Goal: Task Accomplishment & Management: Manage account settings

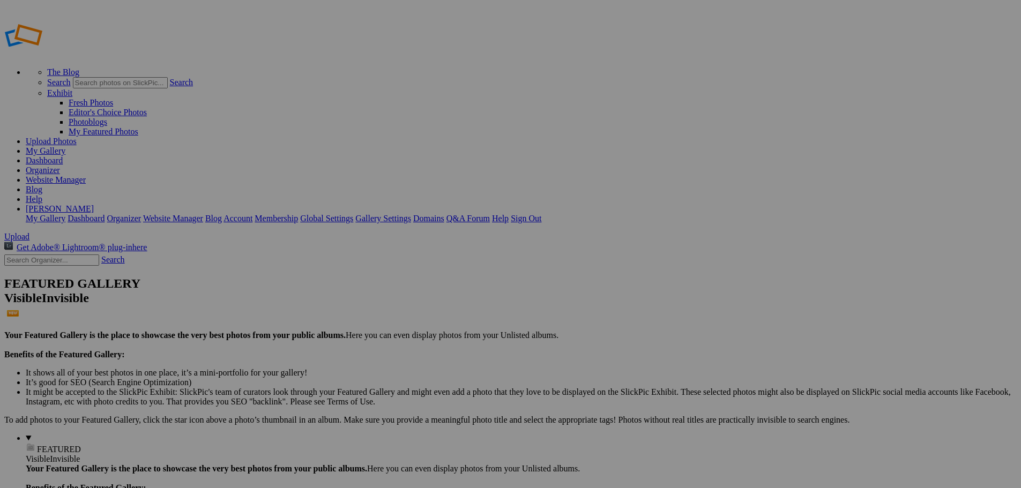
drag, startPoint x: 1024, startPoint y: 17, endPoint x: 1018, endPoint y: 16, distance: 5.5
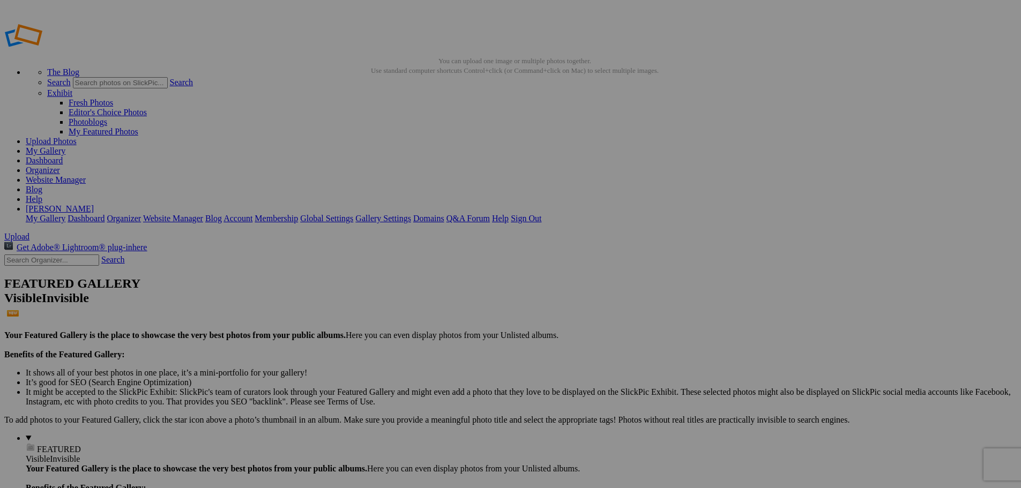
click at [440, 319] on span "Yes" at bounding box center [433, 323] width 12 height 9
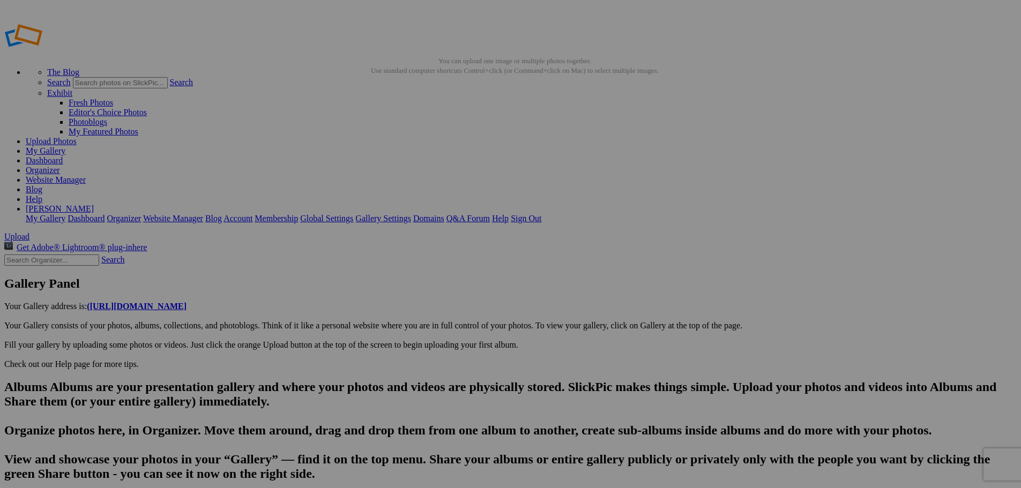
click at [440, 312] on span "Yes" at bounding box center [433, 314] width 12 height 9
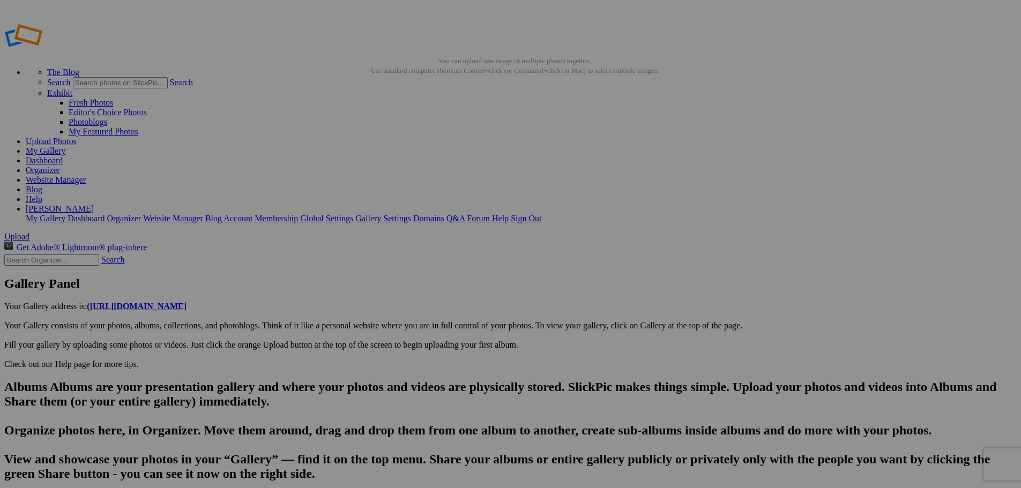
type input "DSC05326"
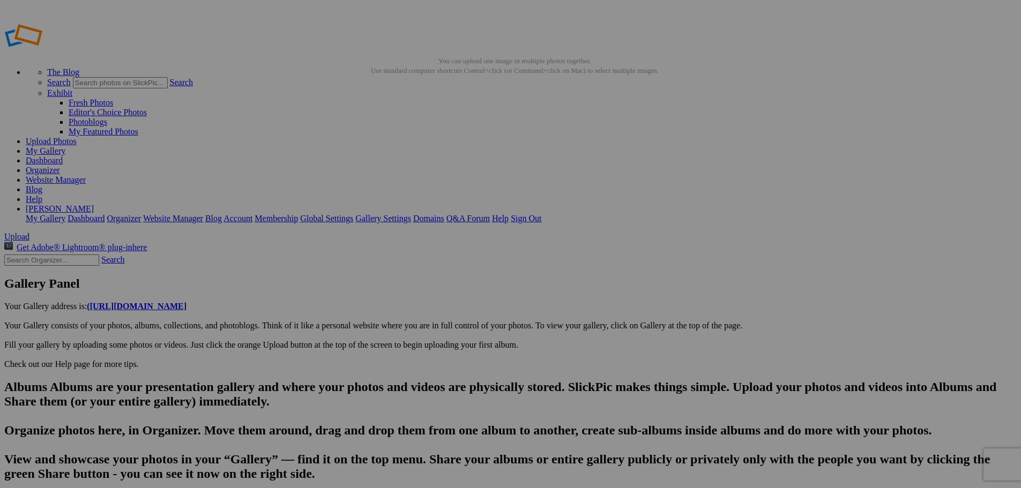
click at [440, 314] on span "Yes" at bounding box center [433, 314] width 12 height 9
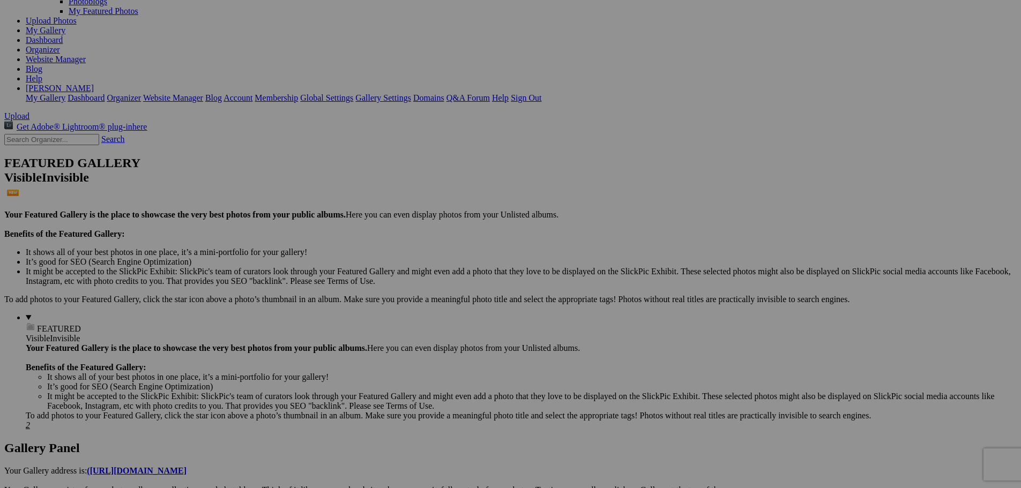
scroll to position [145, 0]
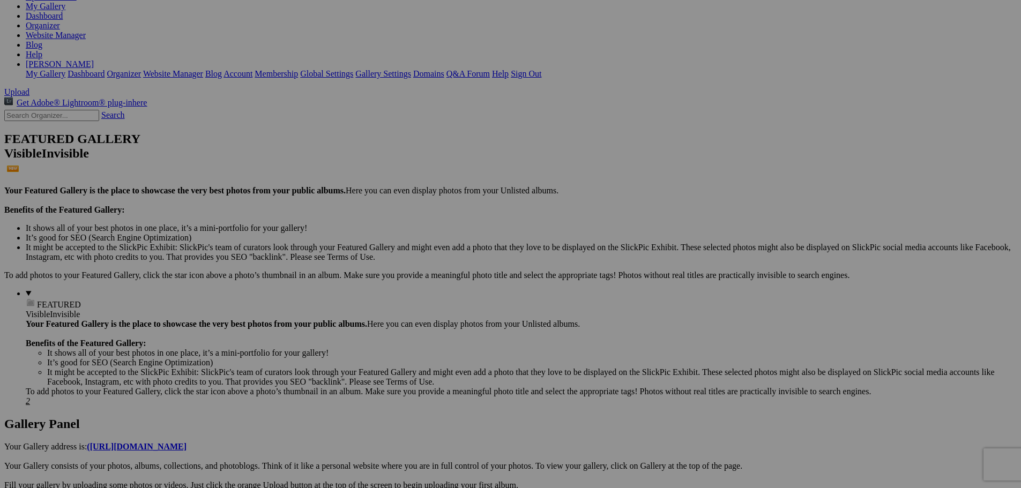
click at [440, 319] on link "Yes" at bounding box center [433, 323] width 12 height 9
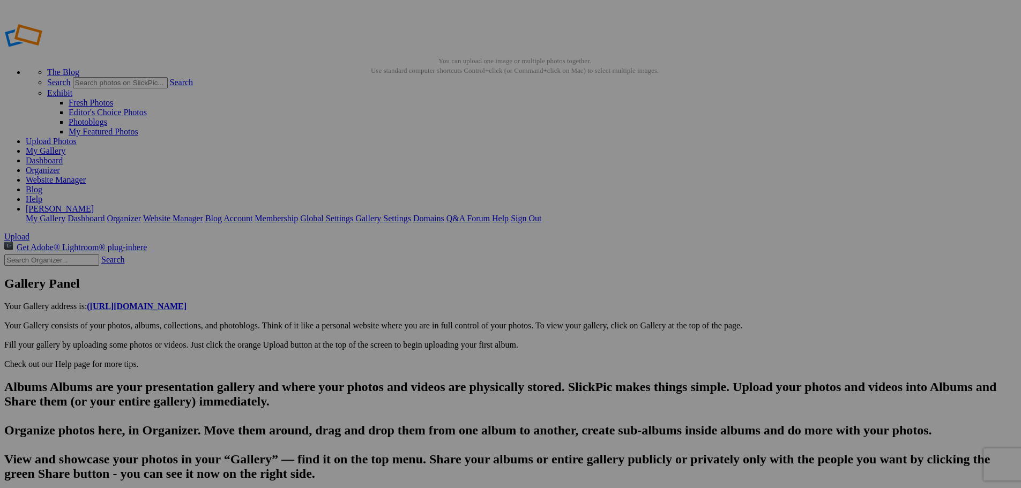
scroll to position [0, 426]
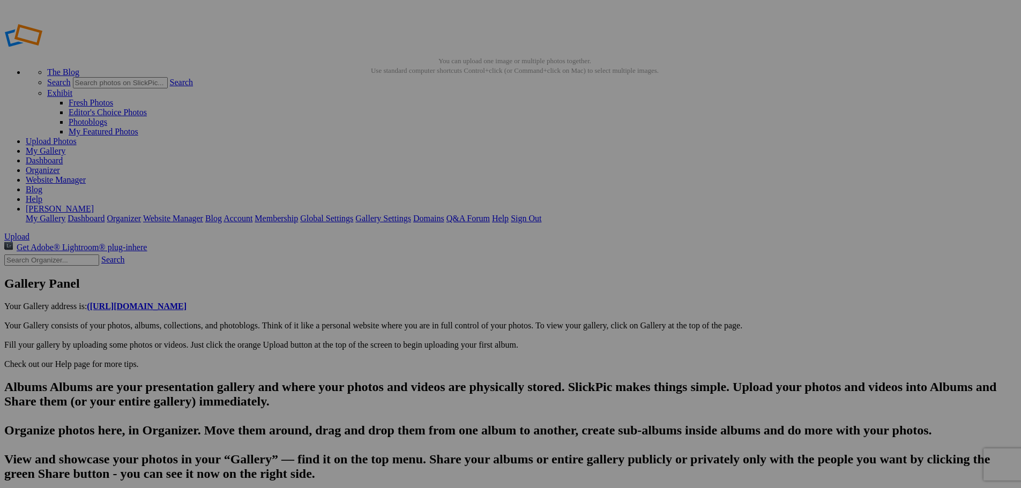
scroll to position [0, 584]
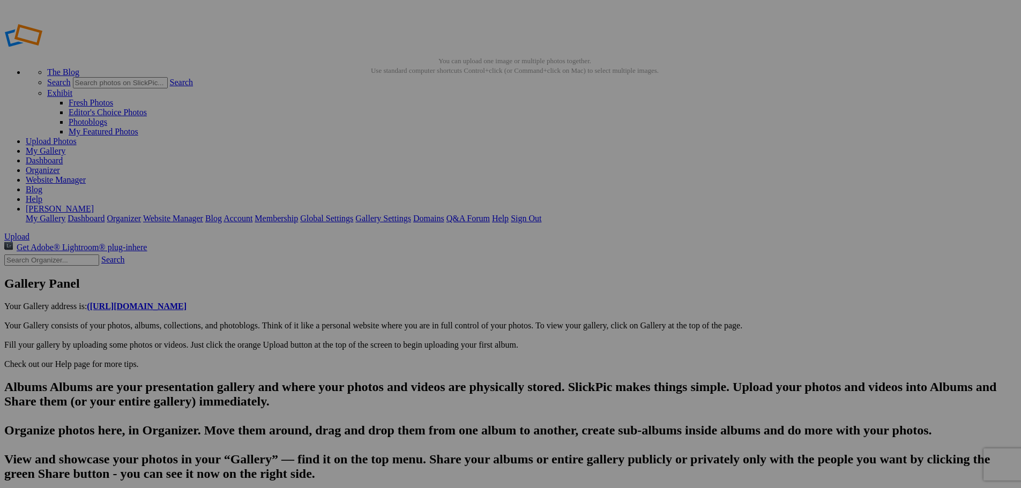
scroll to position [0, 679]
click at [440, 314] on span "Yes" at bounding box center [433, 314] width 12 height 9
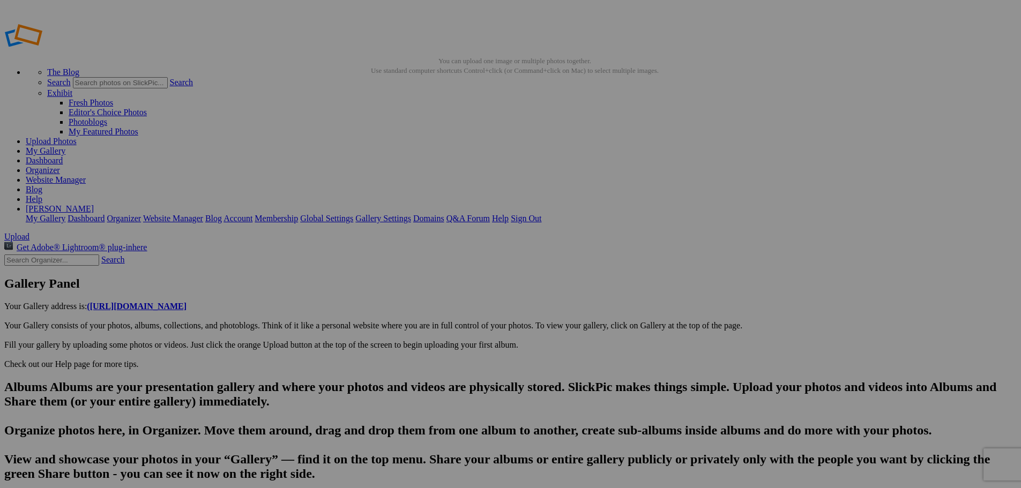
scroll to position [0, 679]
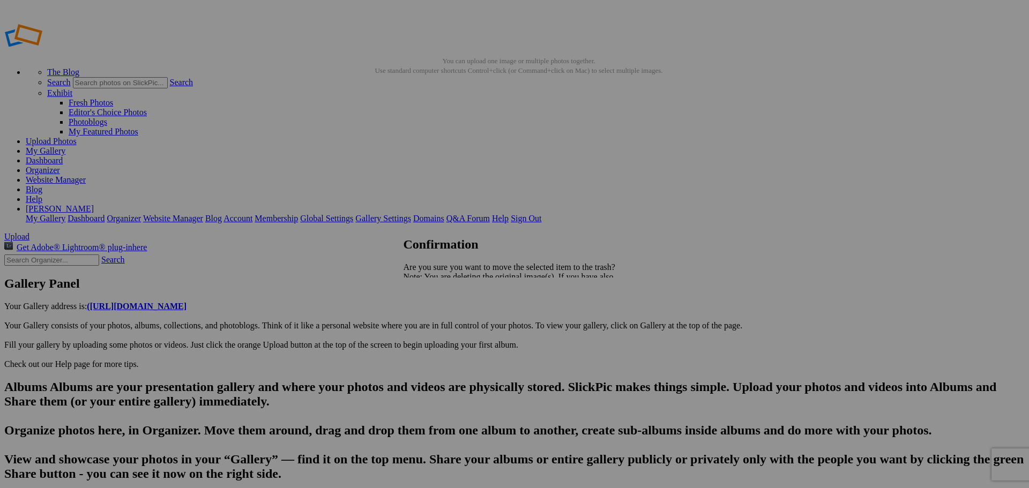
click at [440, 318] on link "Yes" at bounding box center [433, 314] width 12 height 9
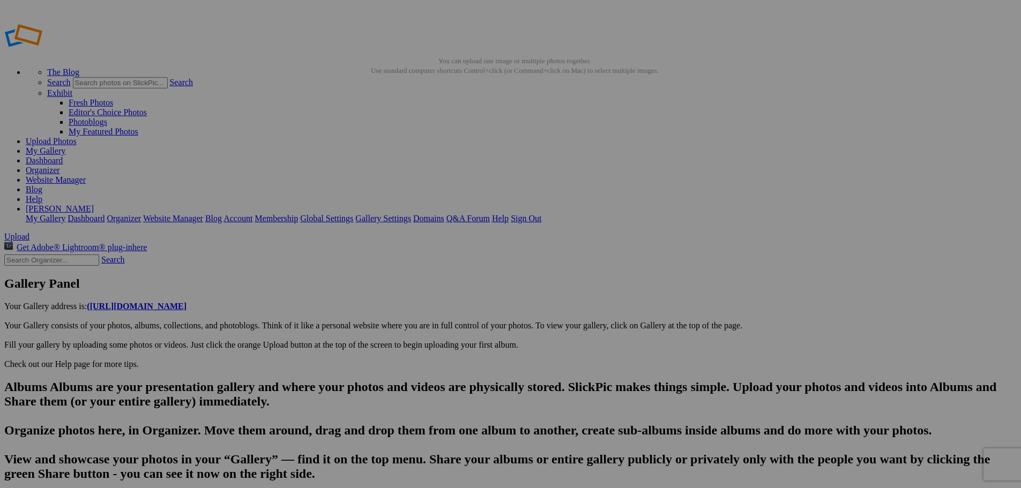
scroll to position [0, 773]
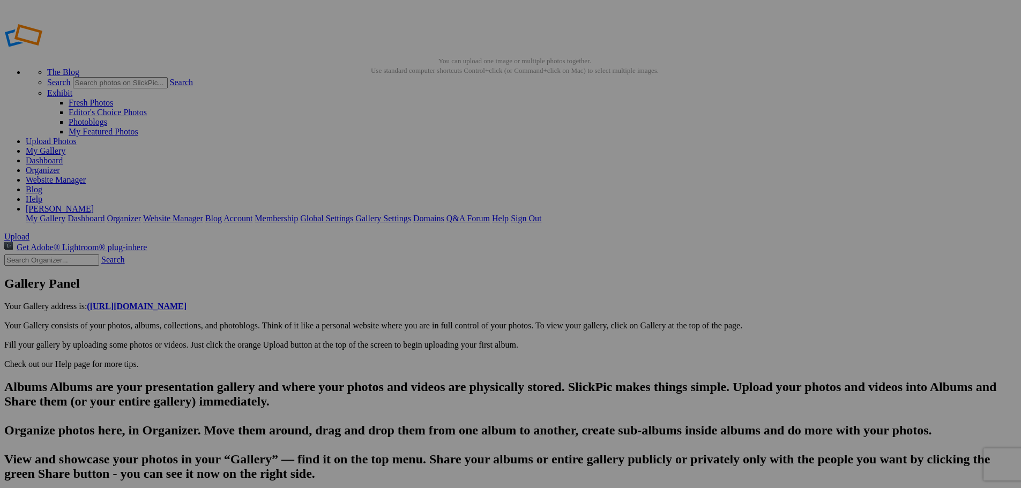
click at [440, 315] on span "Yes" at bounding box center [433, 314] width 12 height 9
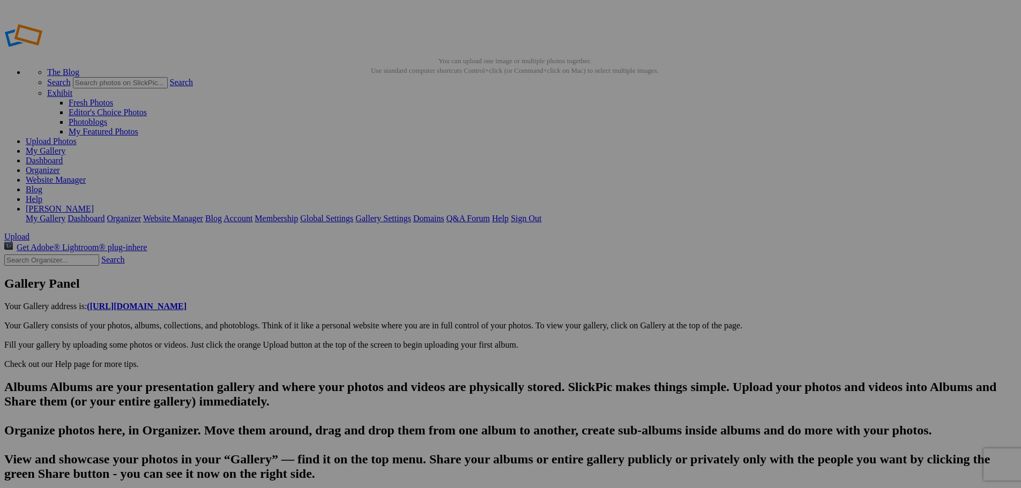
scroll to position [0, 900]
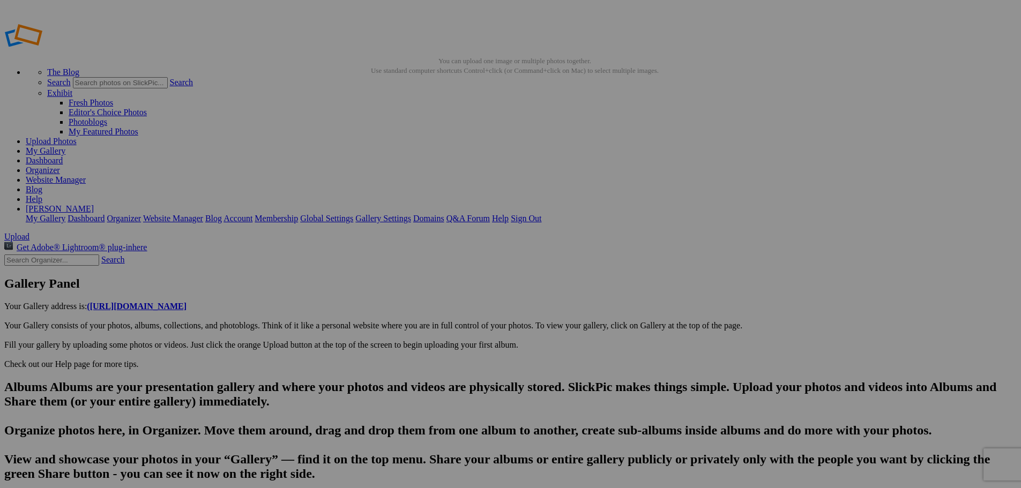
click at [440, 312] on span "Yes" at bounding box center [433, 314] width 12 height 9
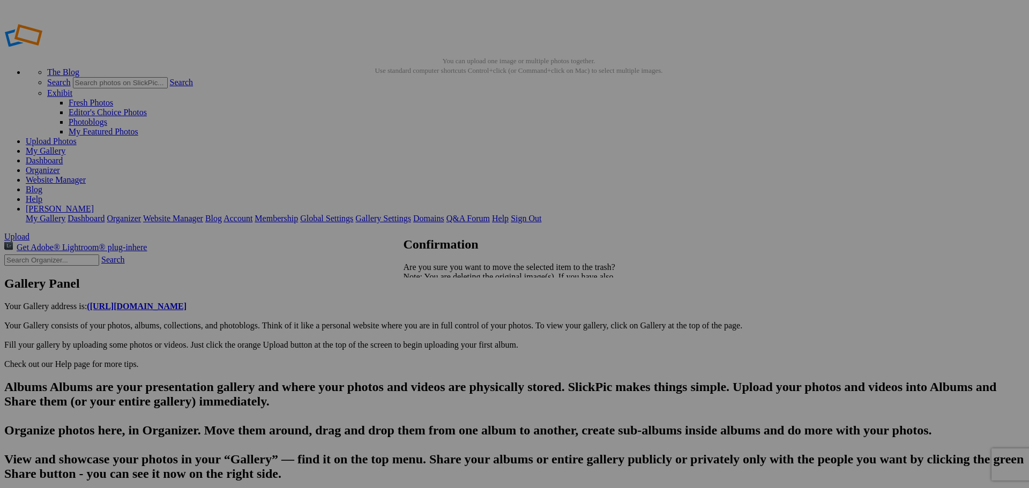
click at [440, 317] on span "Yes" at bounding box center [433, 314] width 12 height 9
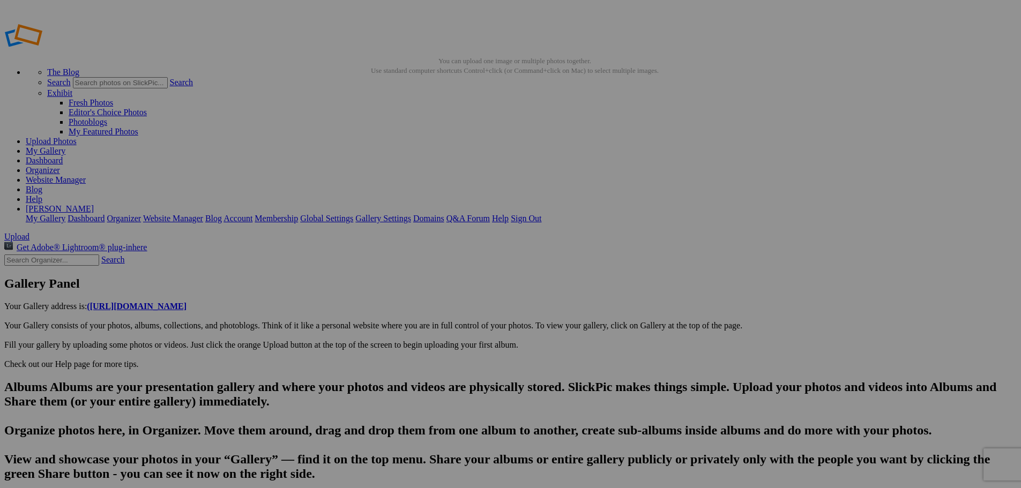
scroll to position [0, 1026]
click at [440, 315] on span "Yes" at bounding box center [433, 314] width 12 height 9
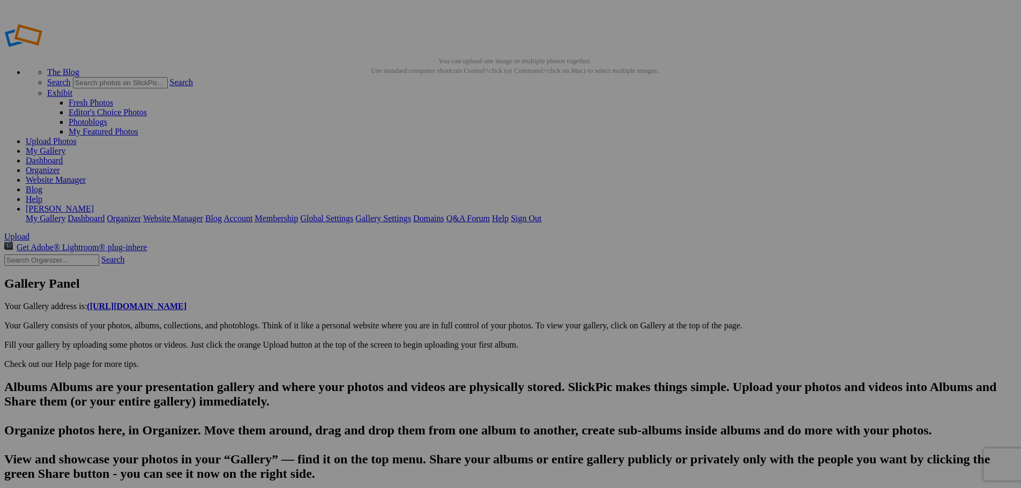
scroll to position [0, 963]
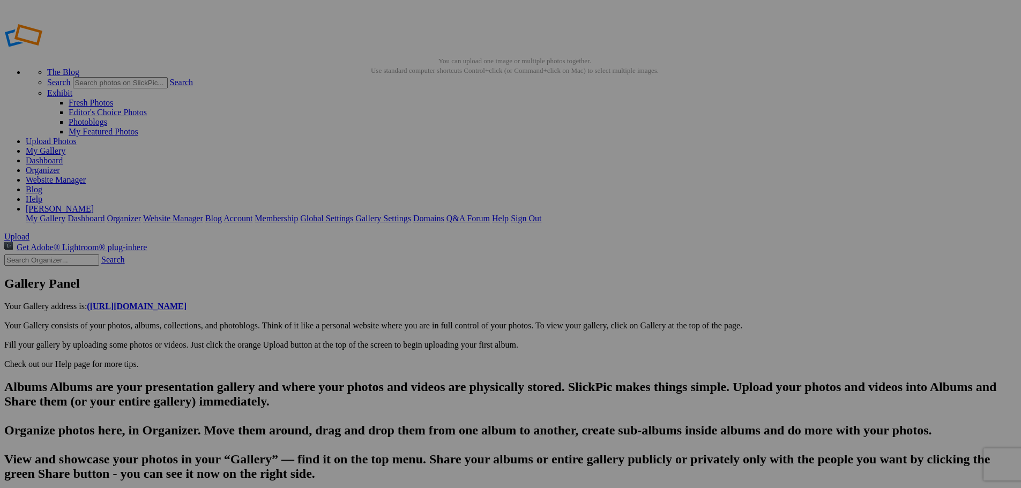
scroll to position [0, 995]
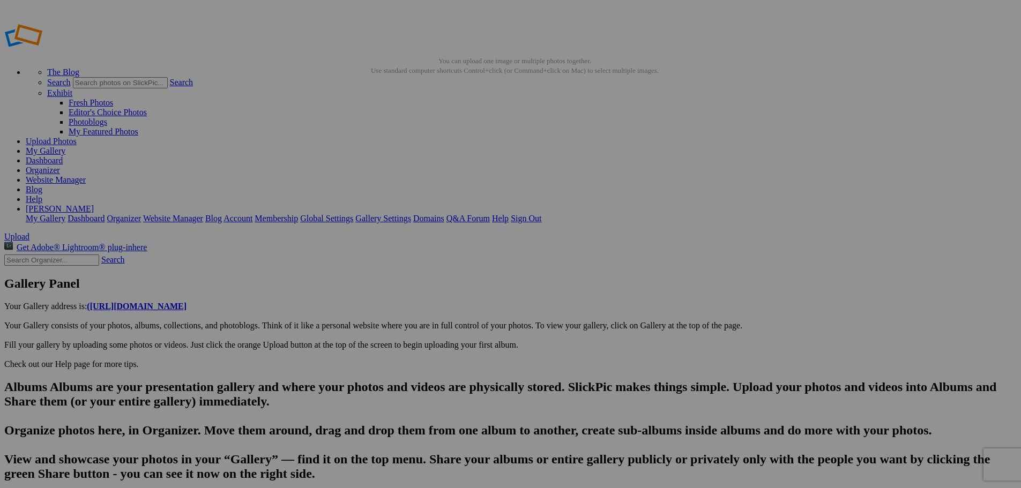
scroll to position [0, 1026]
click at [440, 316] on span "Yes" at bounding box center [433, 314] width 12 height 9
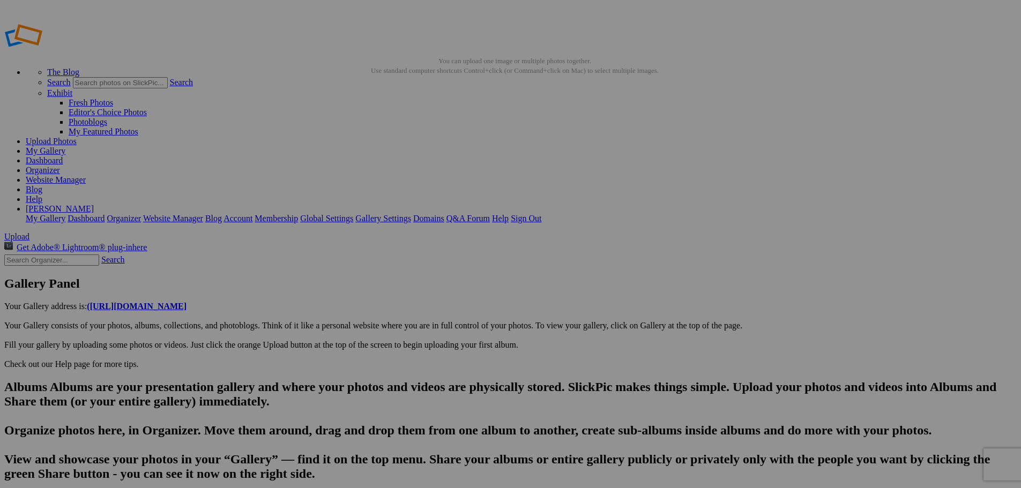
scroll to position [0, 995]
click at [440, 311] on span "Yes" at bounding box center [433, 314] width 12 height 9
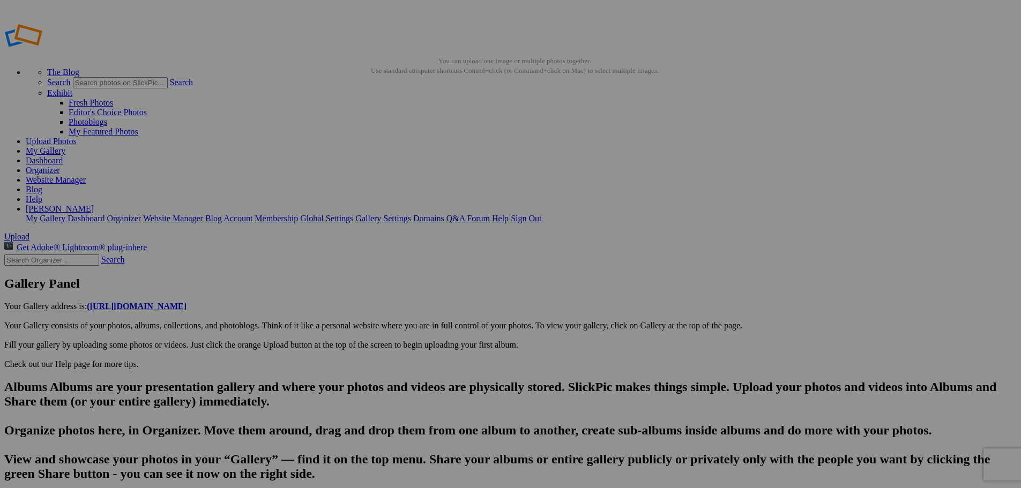
scroll to position [0, 995]
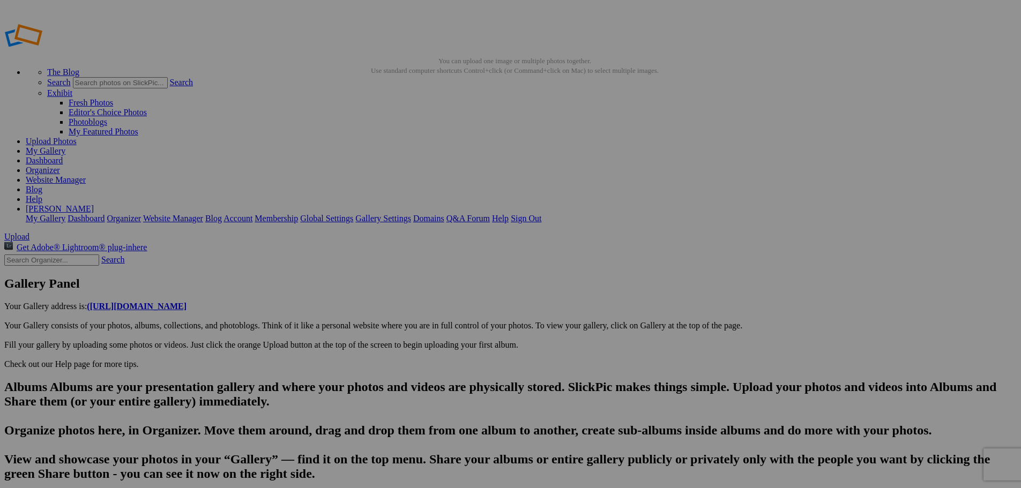
scroll to position [0, 1090]
click at [440, 313] on span "Yes" at bounding box center [433, 314] width 12 height 9
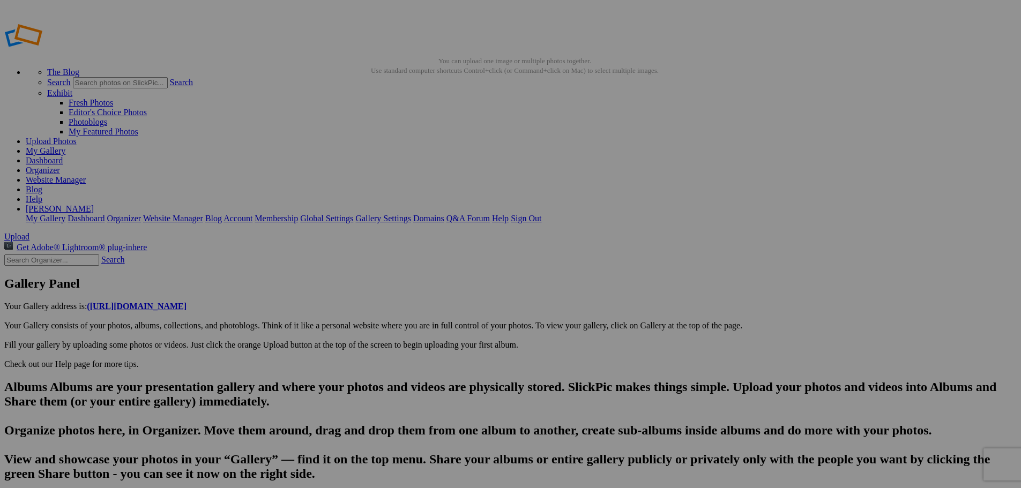
scroll to position [0, 1026]
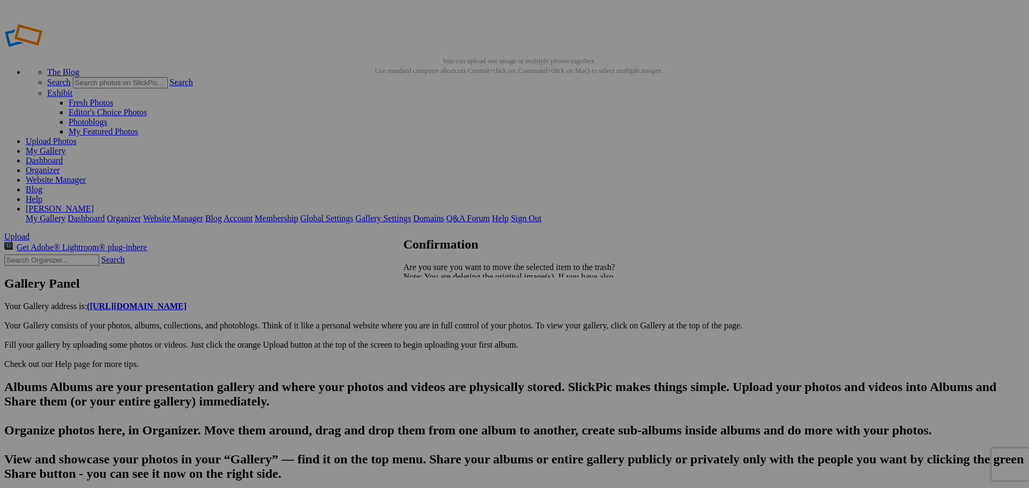
click at [440, 317] on span "Yes" at bounding box center [433, 314] width 12 height 9
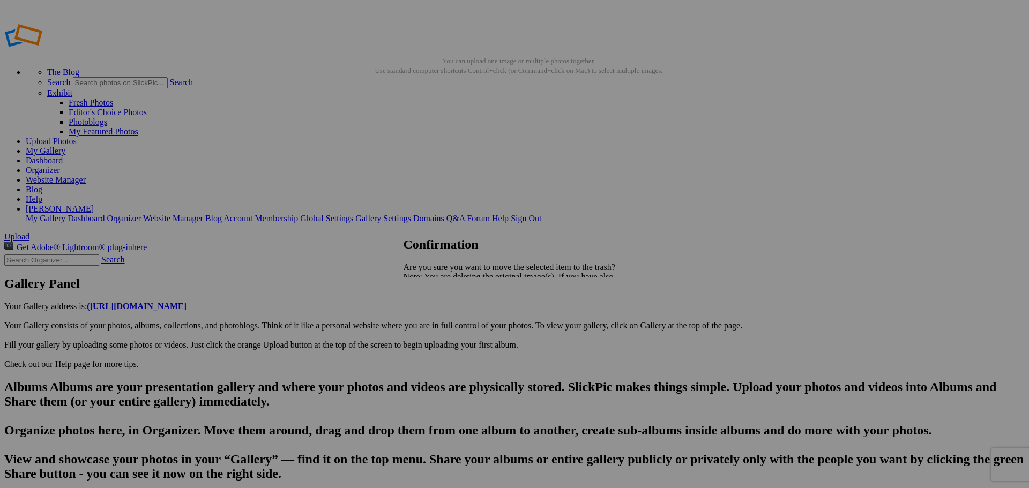
click at [440, 318] on span "Yes" at bounding box center [433, 314] width 12 height 9
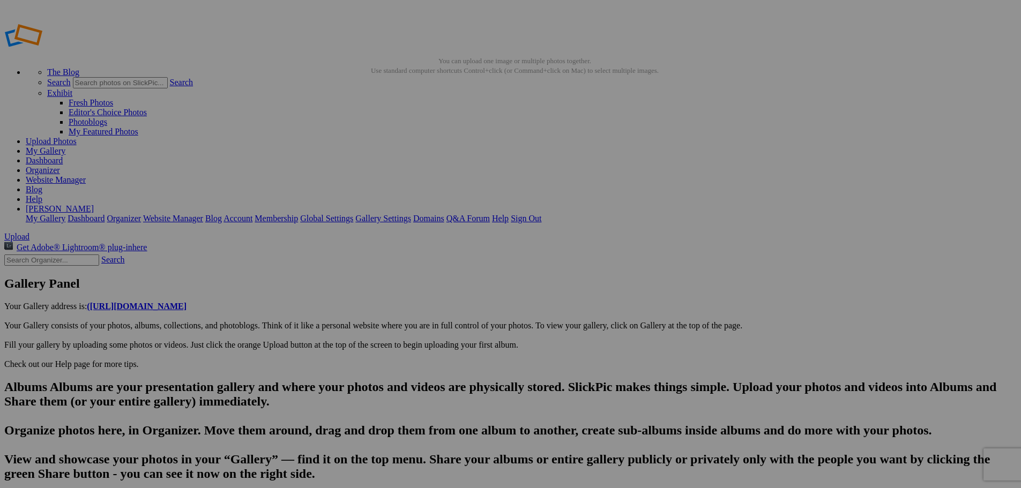
scroll to position [0, 1121]
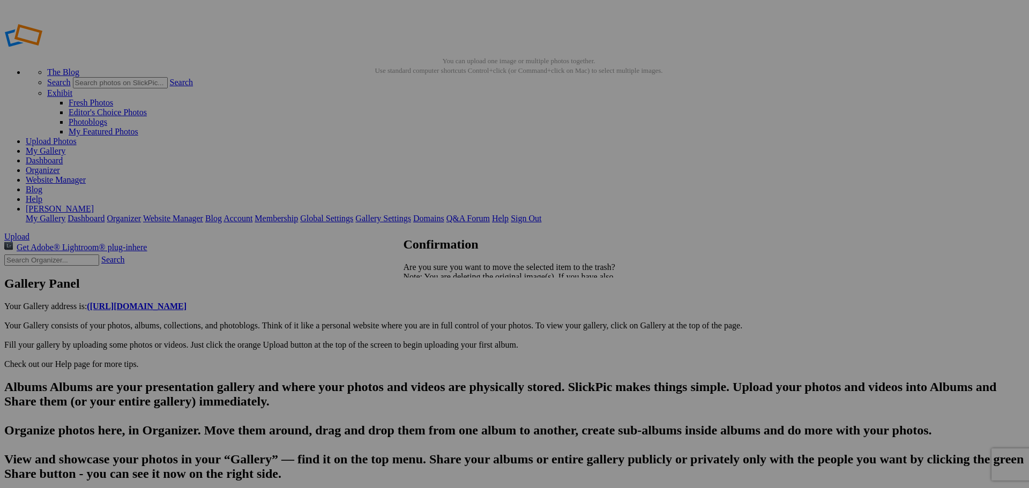
click at [440, 317] on link "Yes" at bounding box center [433, 314] width 12 height 9
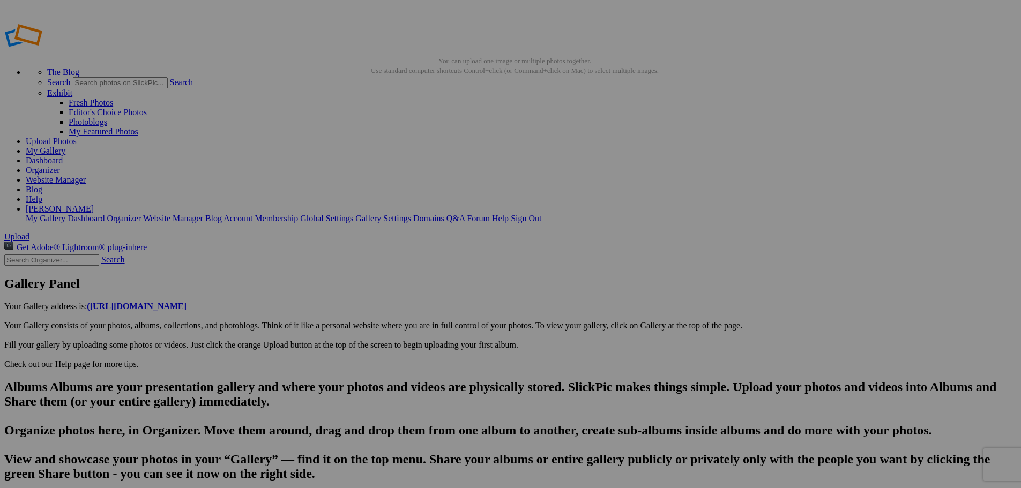
scroll to position [0, 1153]
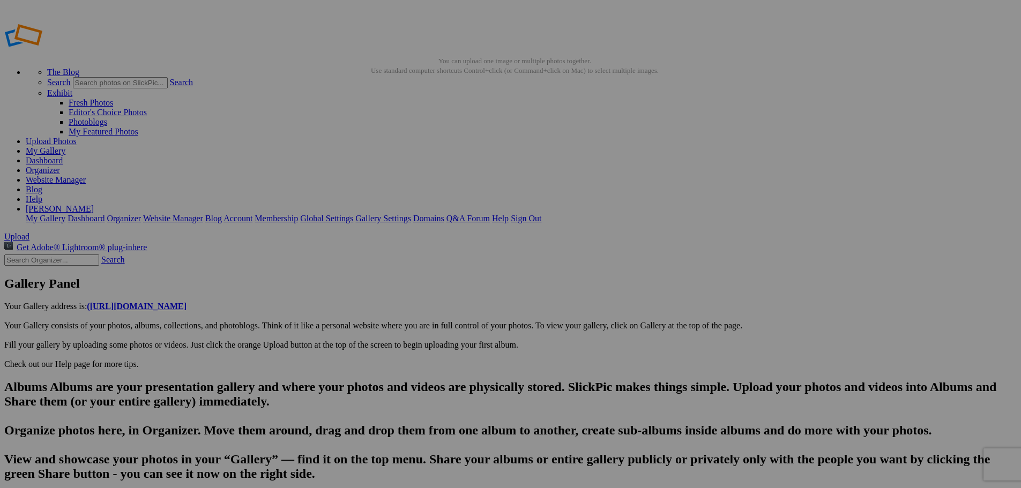
scroll to position [0, 1248]
click at [440, 312] on link "Yes" at bounding box center [433, 314] width 12 height 9
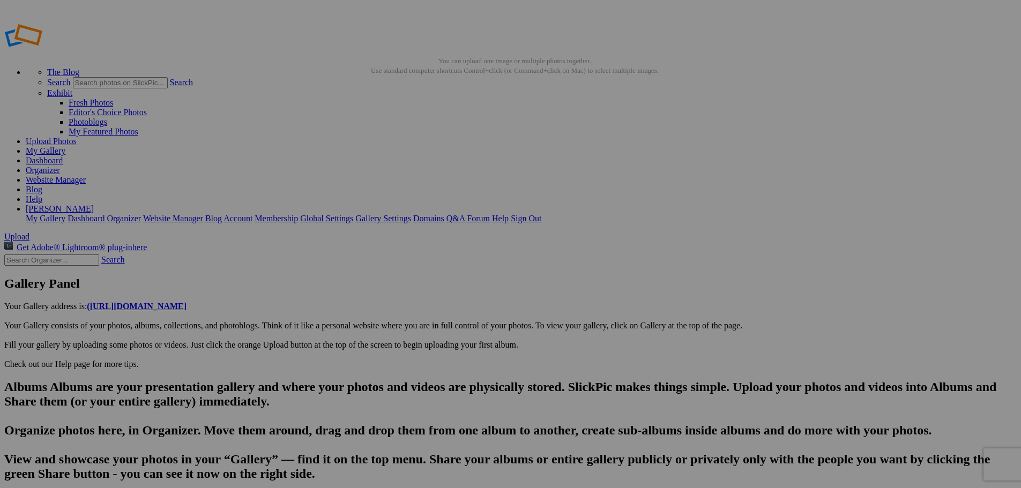
scroll to position [0, 1248]
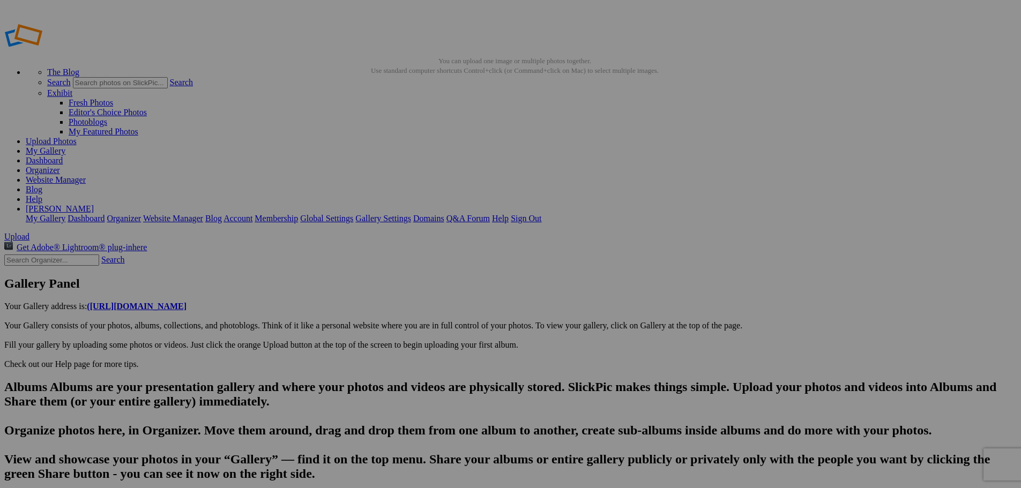
click at [440, 318] on link "Yes" at bounding box center [433, 314] width 12 height 9
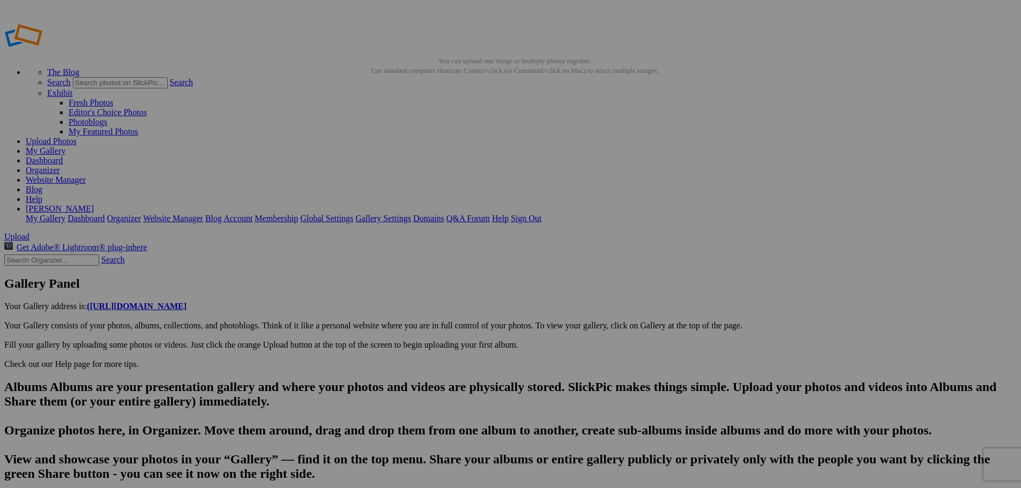
type input "20250822_212655"
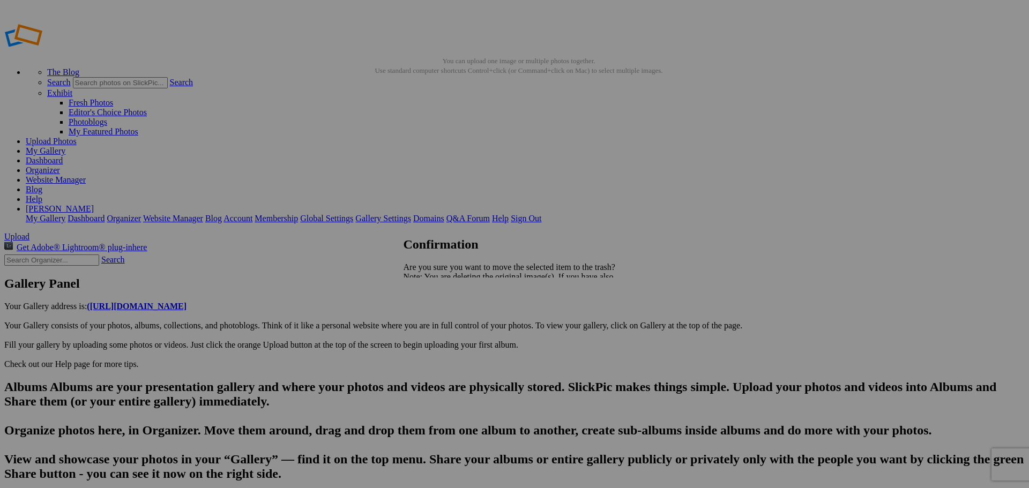
click at [440, 312] on span "Yes" at bounding box center [433, 314] width 12 height 9
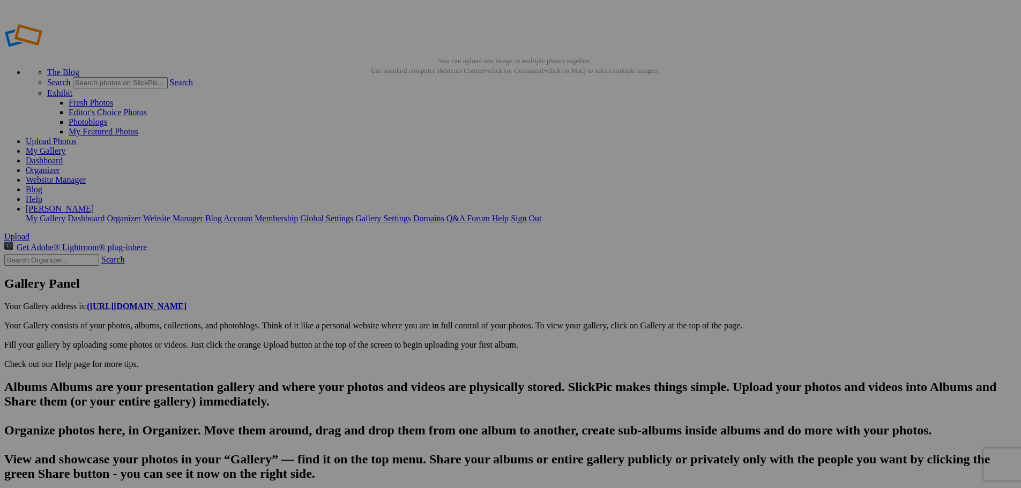
scroll to position [0, 87]
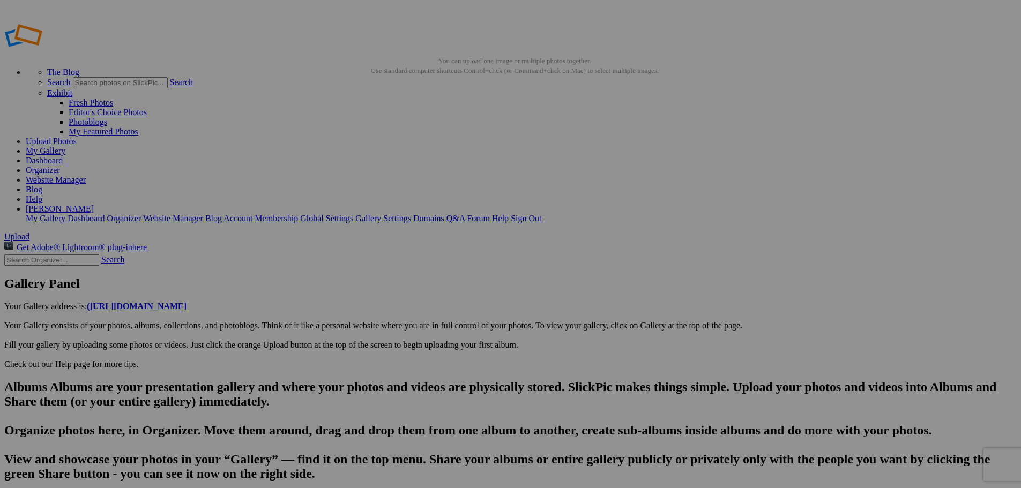
scroll to position [0, 245]
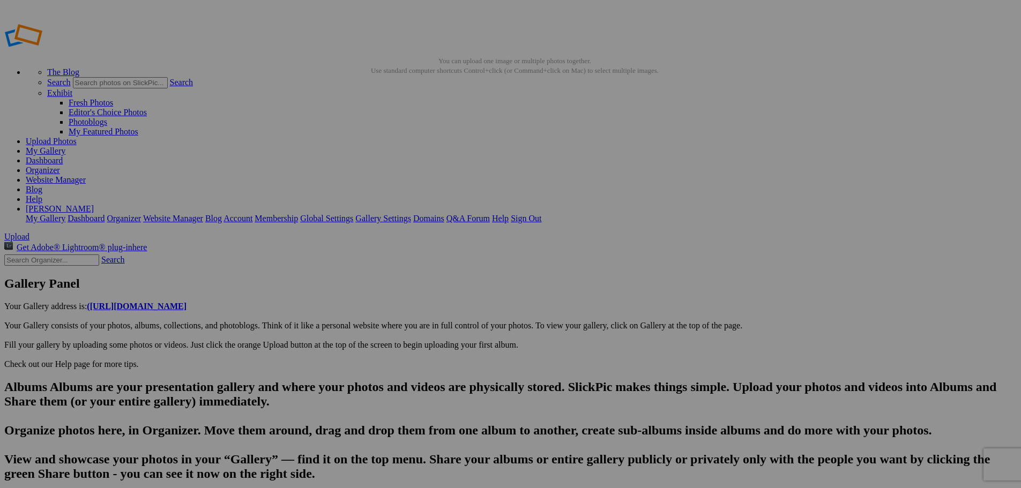
scroll to position [0, 404]
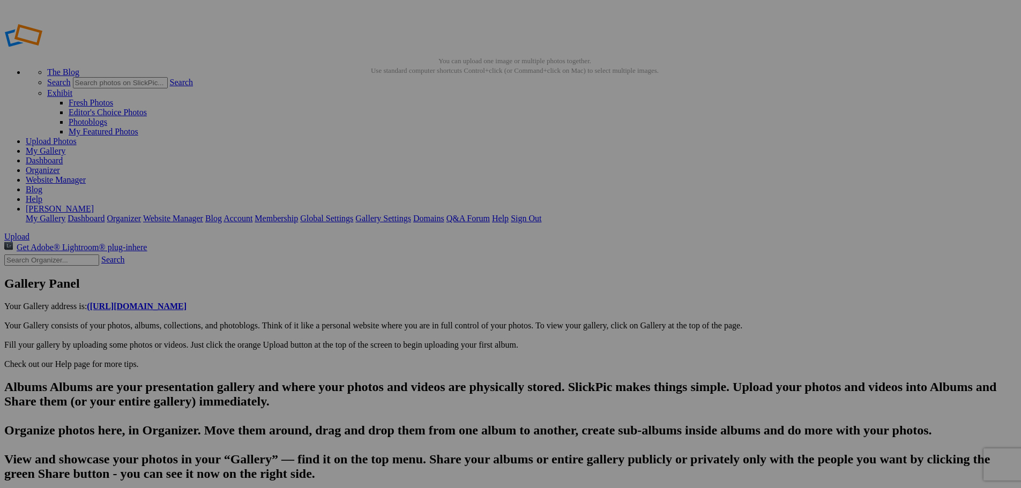
scroll to position [0, 498]
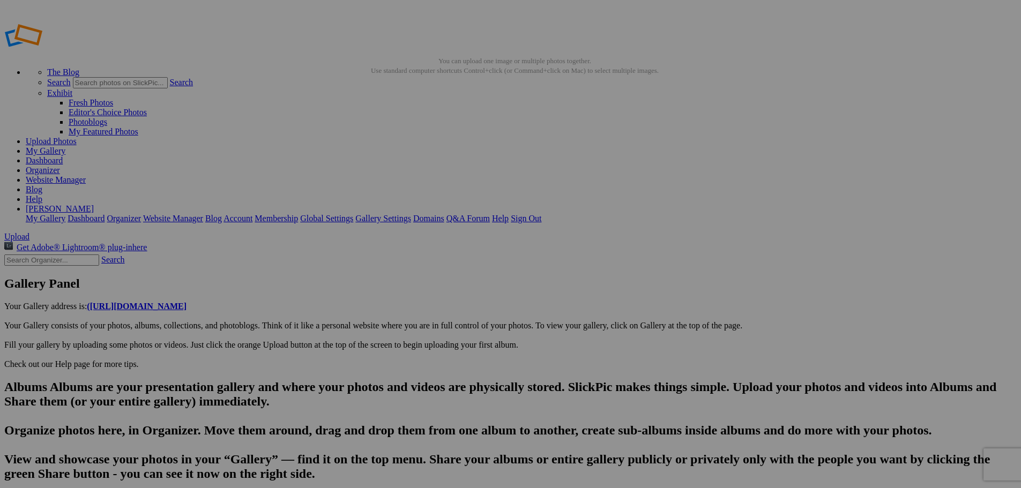
scroll to position [0, 657]
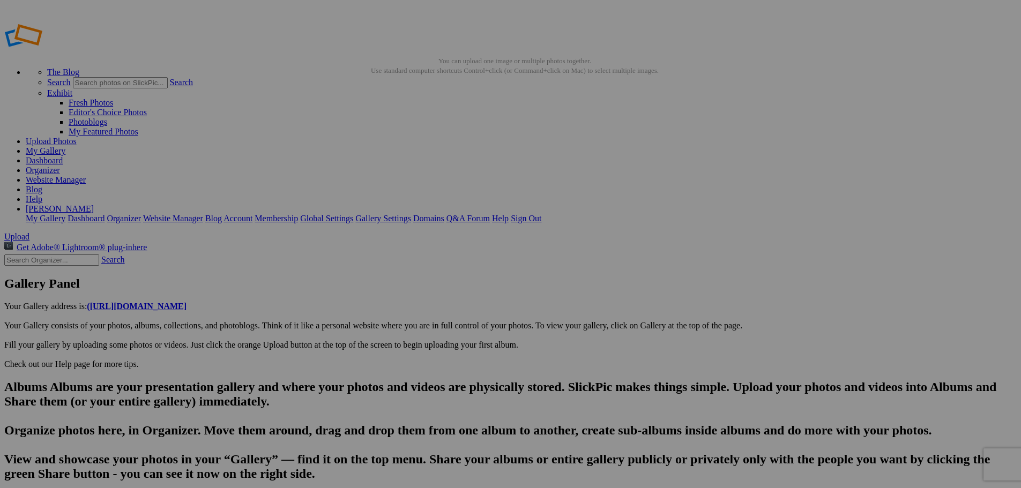
scroll to position [0, 815]
type input "[URL][DOMAIN_NAME]~2"
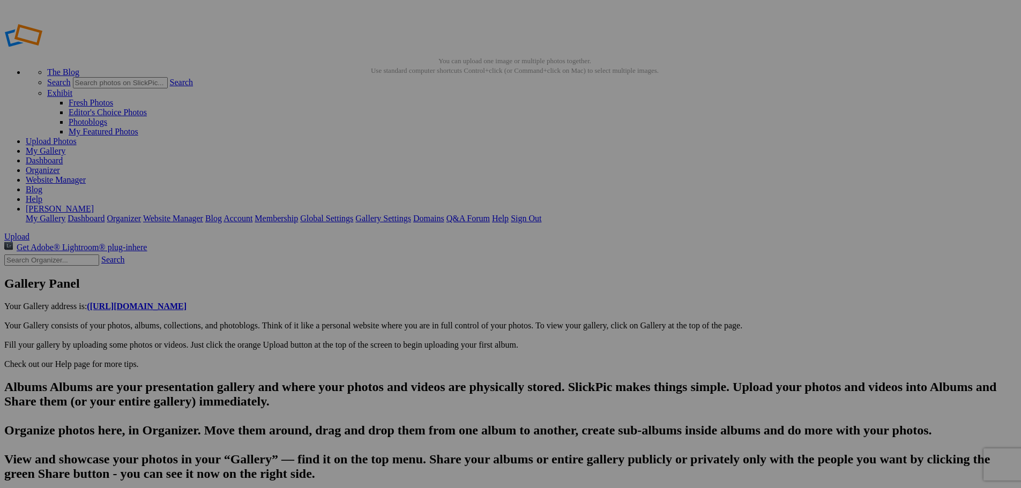
scroll to position [0, 24]
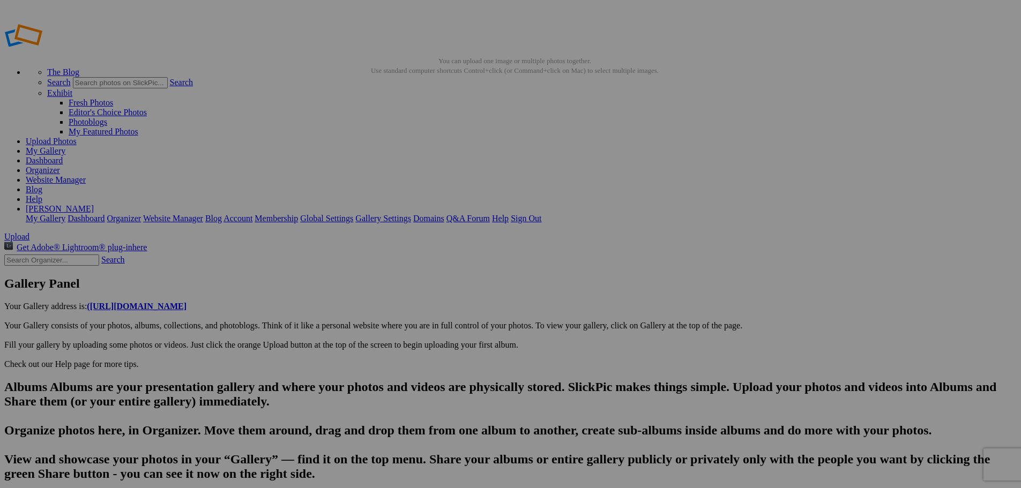
scroll to position [0, 119]
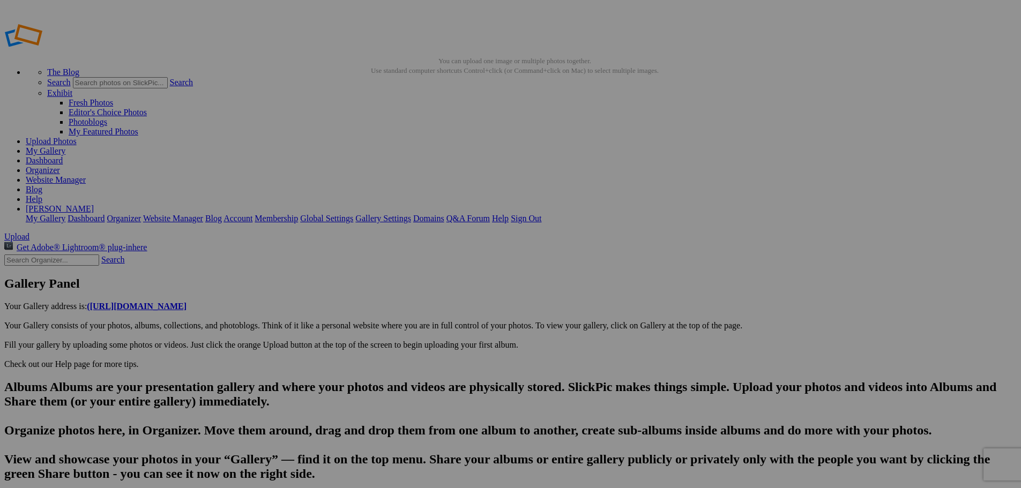
scroll to position [0, 214]
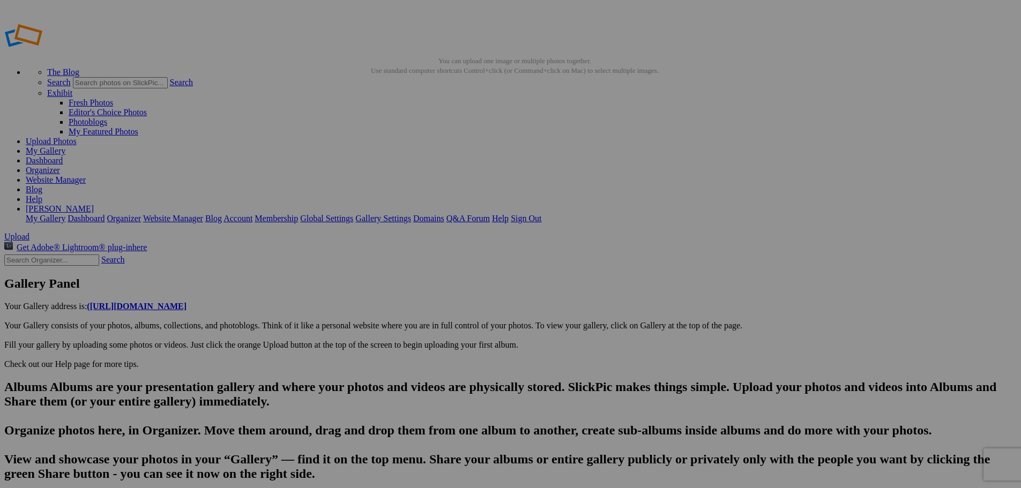
scroll to position [0, 372]
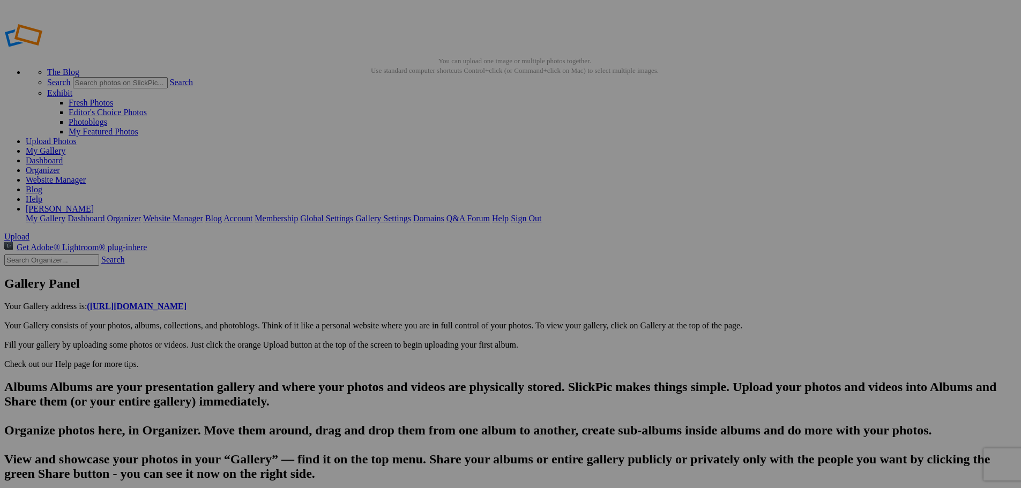
scroll to position [0, 404]
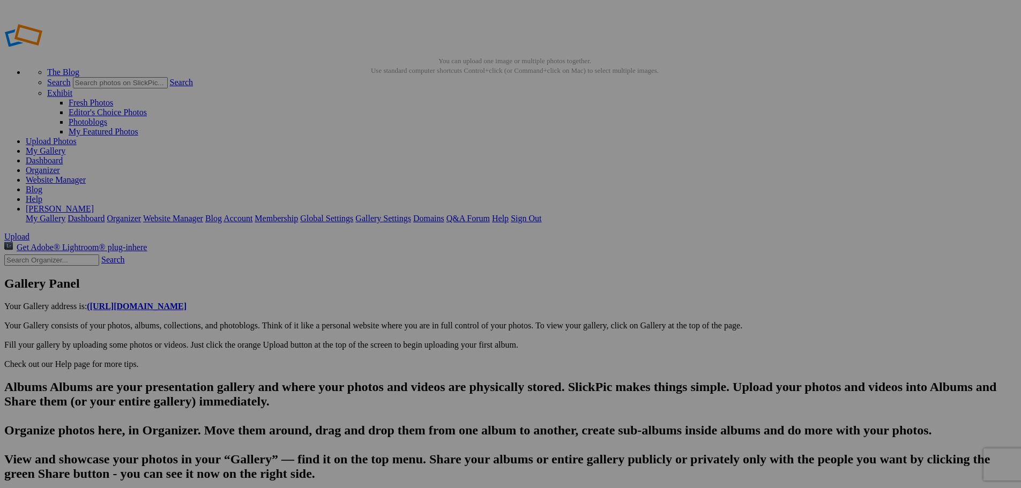
scroll to position [0, 562]
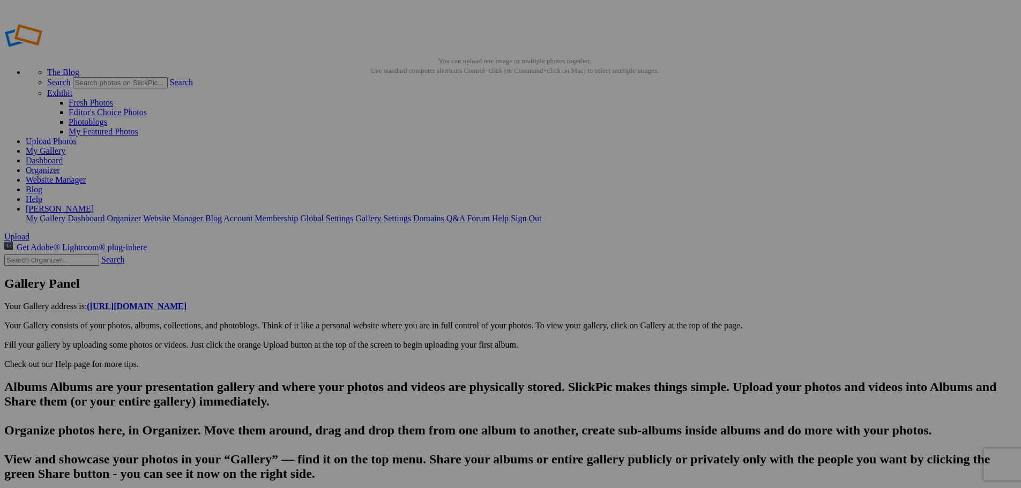
click at [440, 313] on link "Yes" at bounding box center [433, 314] width 12 height 9
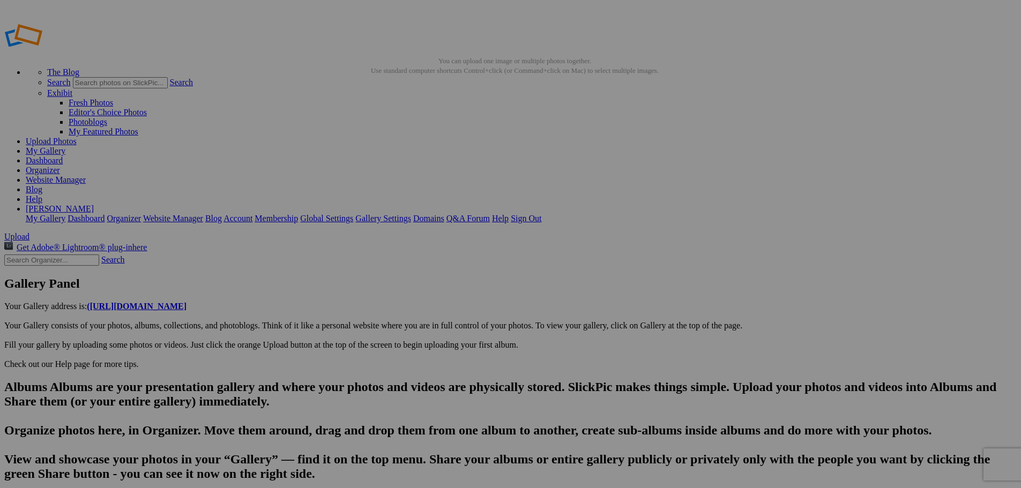
type input "20250822-DSC02025"
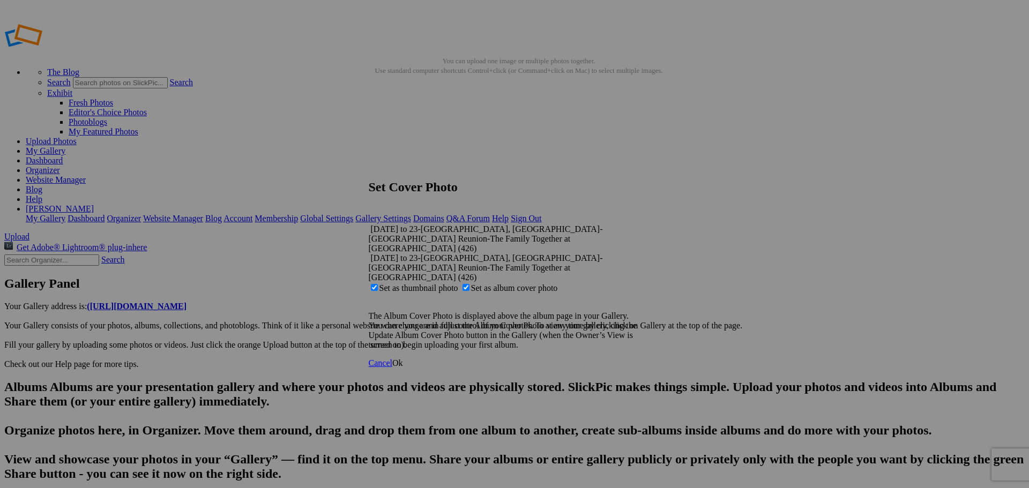
click at [458, 284] on span "Set as thumbnail photo" at bounding box center [418, 288] width 79 height 9
click at [378, 284] on input "Set as thumbnail photo" at bounding box center [374, 287] width 7 height 7
checkbox input "false"
click at [403, 359] on span "Ok" at bounding box center [397, 363] width 11 height 9
